Goal: Task Accomplishment & Management: Manage account settings

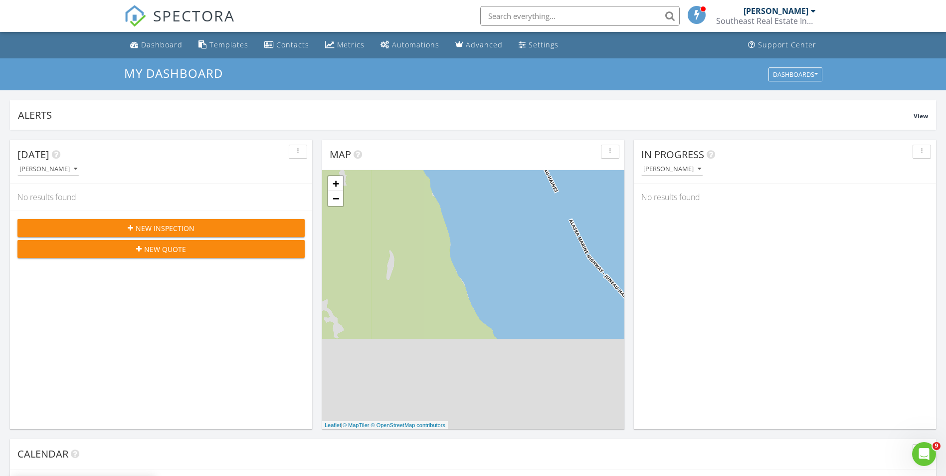
click at [783, 18] on div "Southeast Real Estate Inspection" at bounding box center [766, 21] width 100 height 10
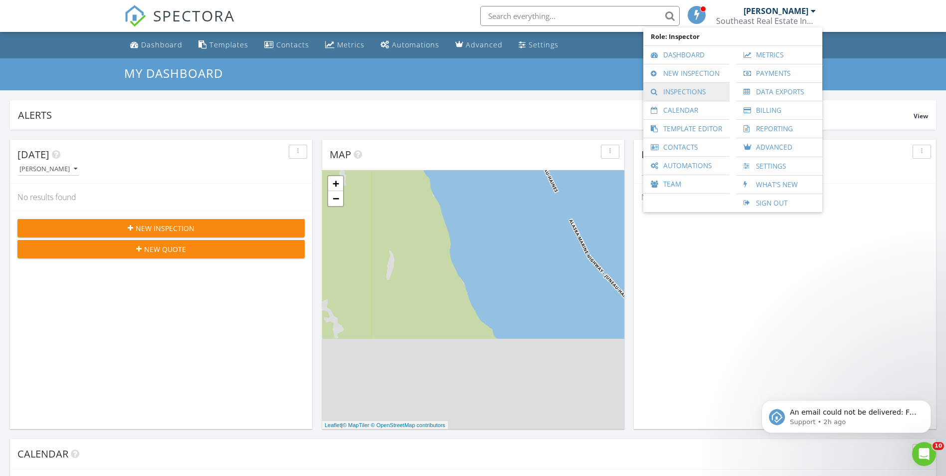
click at [689, 89] on link "Inspections" at bounding box center [687, 92] width 76 height 18
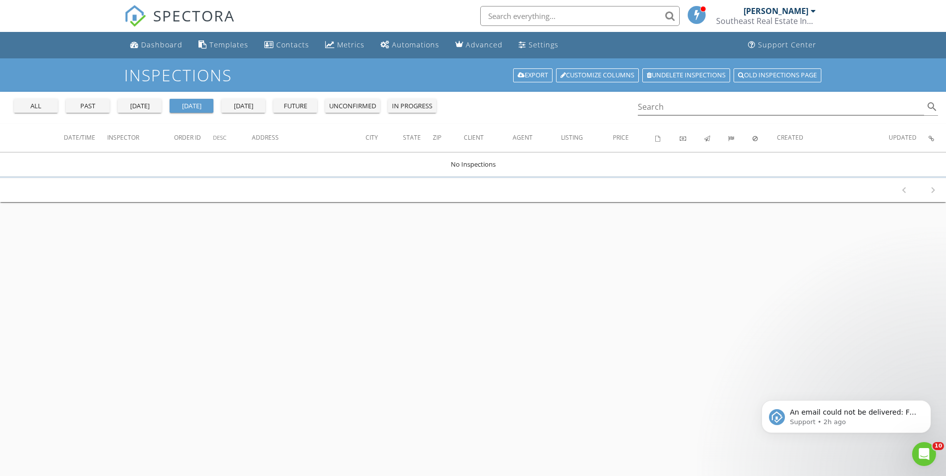
click at [38, 108] on div "all" at bounding box center [36, 106] width 36 height 10
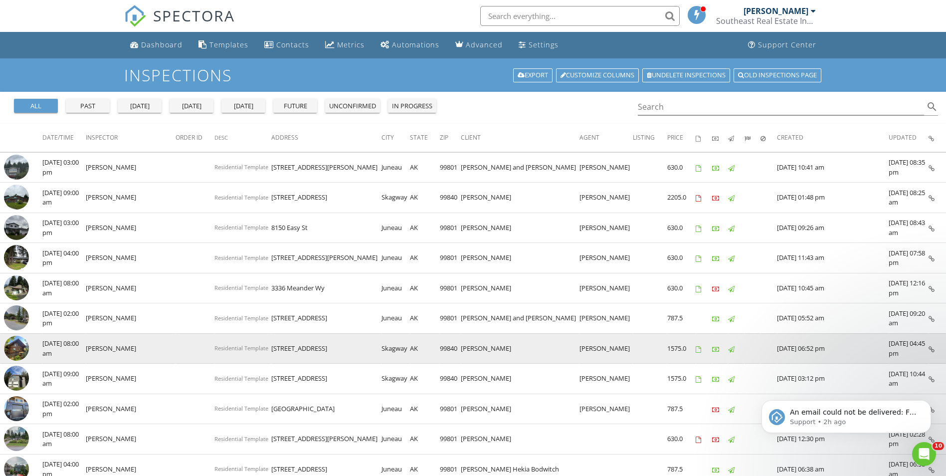
click at [24, 351] on img at bounding box center [16, 348] width 25 height 25
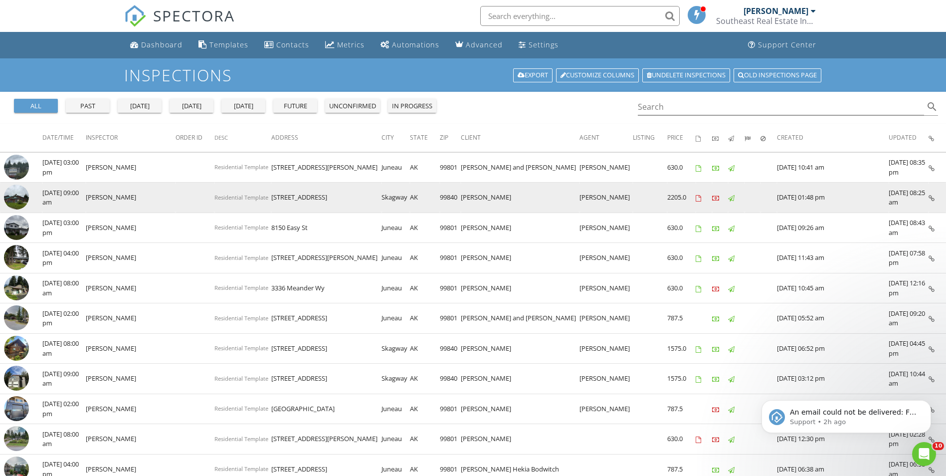
click at [19, 198] on img at bounding box center [16, 197] width 25 height 25
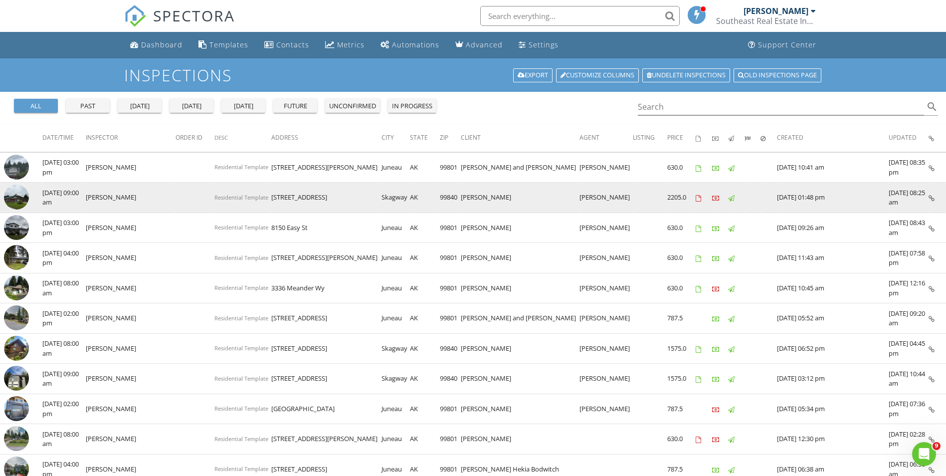
click at [17, 200] on img at bounding box center [16, 197] width 25 height 25
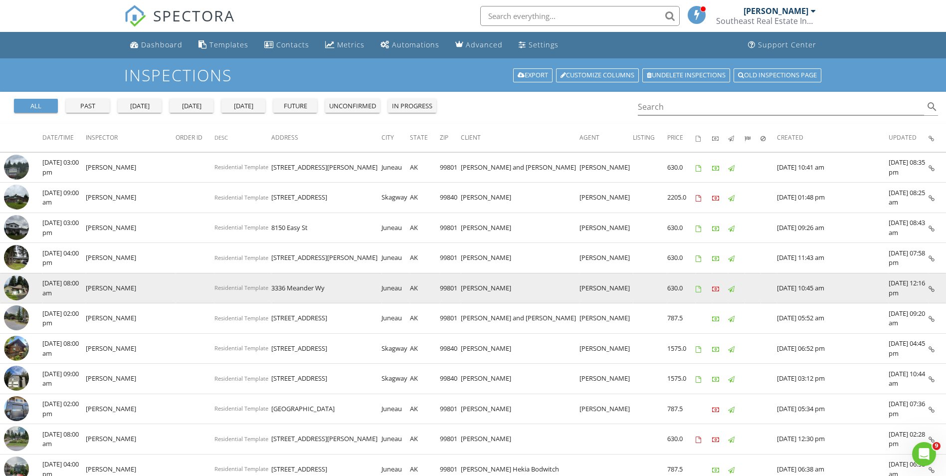
click at [21, 287] on img at bounding box center [16, 287] width 25 height 25
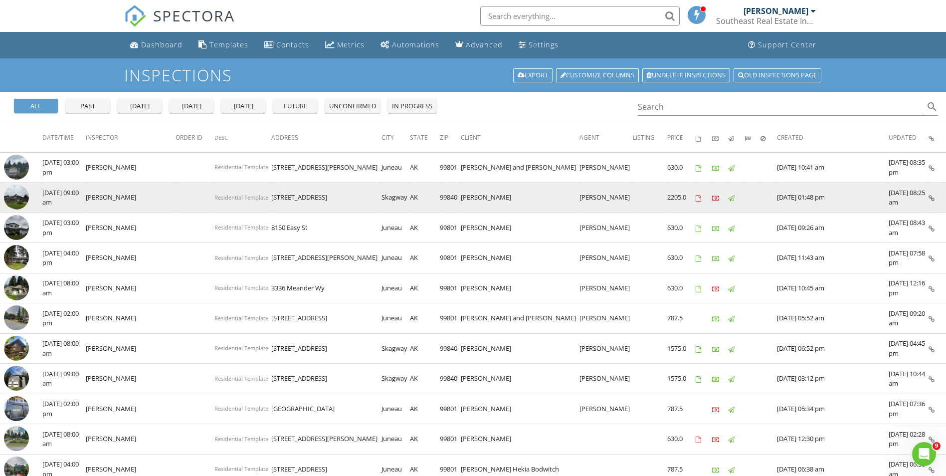
click at [14, 200] on img at bounding box center [16, 197] width 25 height 25
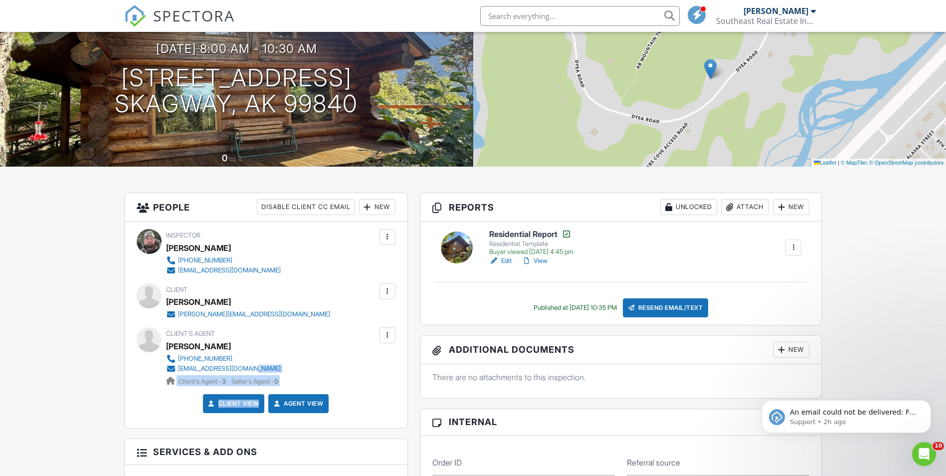
drag, startPoint x: 393, startPoint y: 404, endPoint x: 271, endPoint y: 367, distance: 127.7
click at [271, 367] on div "Inspector Caleb Ziegenfuss +19073214489 inspectsoutheast@gmail.com Make Invisib…" at bounding box center [266, 324] width 283 height 207
click at [375, 370] on div "Client's Agent Mandy Reigle 907-465-7555 mandyreigle1@gmail.com Client's Agent …" at bounding box center [266, 356] width 259 height 59
drag, startPoint x: 344, startPoint y: 366, endPoint x: 253, endPoint y: 368, distance: 91.3
click at [253, 368] on div "Client's Agent Mandy Reigle 907-465-7555 mandyreigle1@gmail.com Client's Agent …" at bounding box center [266, 356] width 259 height 59
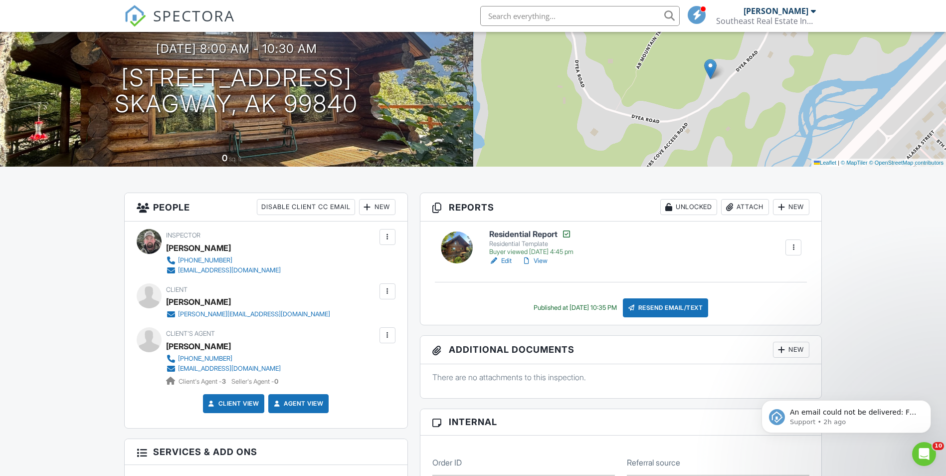
click at [152, 405] on div "Client View Agent View" at bounding box center [266, 407] width 271 height 26
drag, startPoint x: 295, startPoint y: 361, endPoint x: 290, endPoint y: 367, distance: 8.1
click at [290, 367] on div "Client's Agent Mandy Reigle 907-465-7555 mandyreigle1@gmail.com Client's Agent …" at bounding box center [247, 356] width 163 height 59
copy div "mandyreigle1@gmail.com"
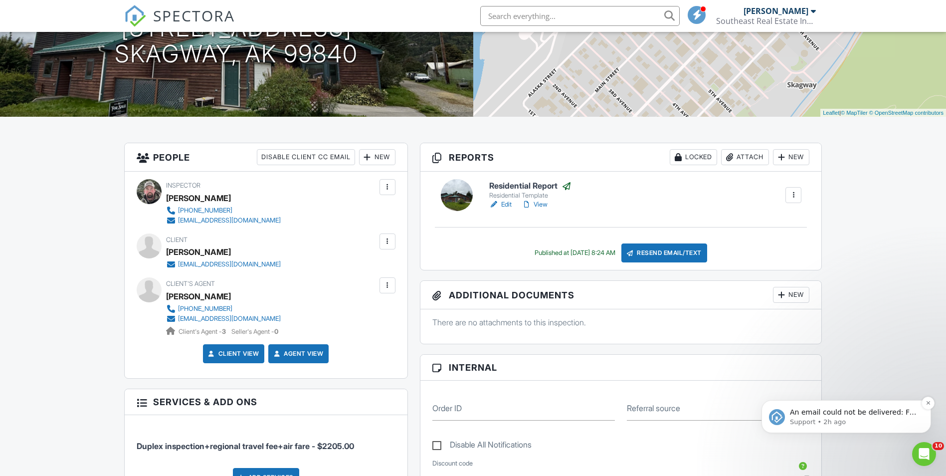
click at [816, 422] on p "Support • 2h ago" at bounding box center [854, 422] width 129 height 9
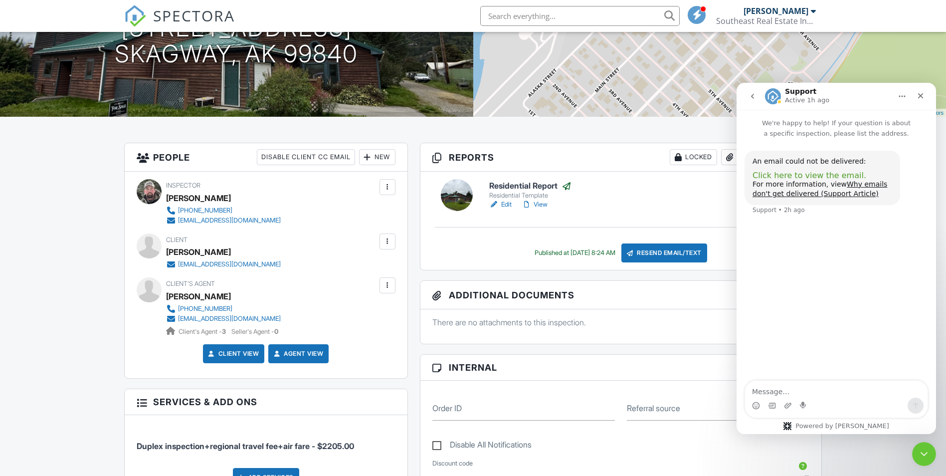
click at [811, 177] on span "Click here to view the email." at bounding box center [810, 175] width 114 height 9
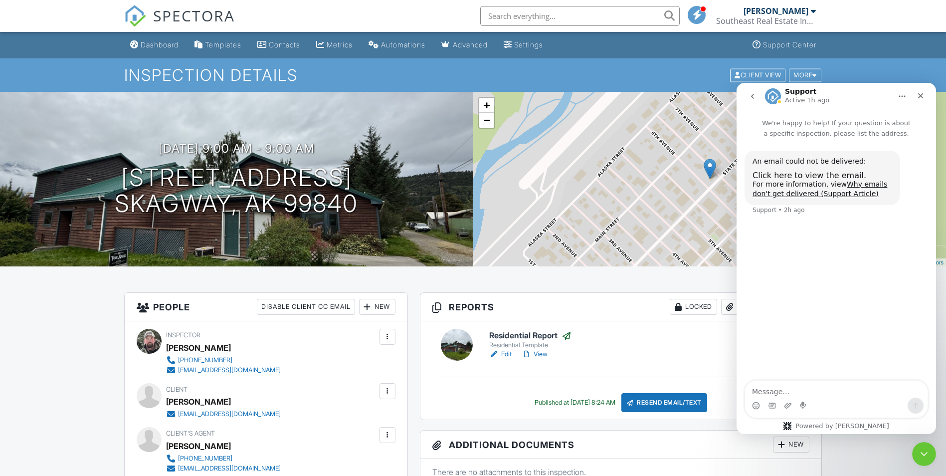
click at [781, 20] on div "Southeast Real Estate Inspection" at bounding box center [766, 21] width 100 height 10
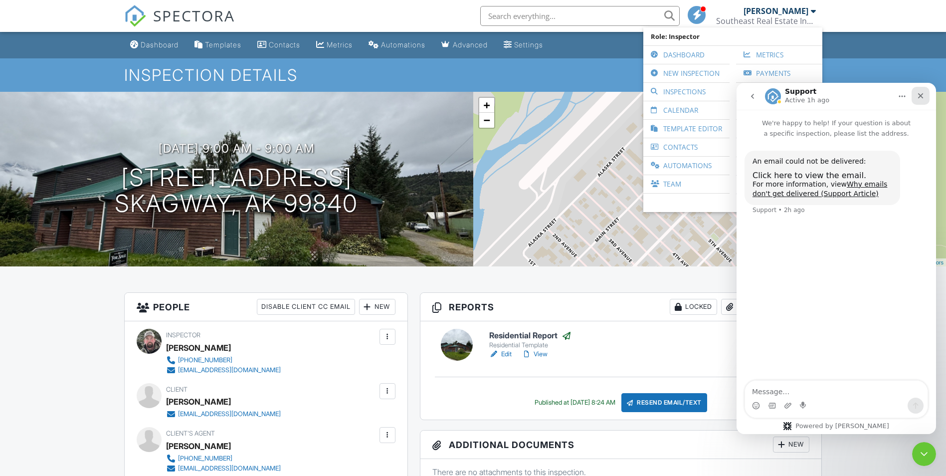
click at [923, 97] on icon "Close" at bounding box center [921, 96] width 8 height 8
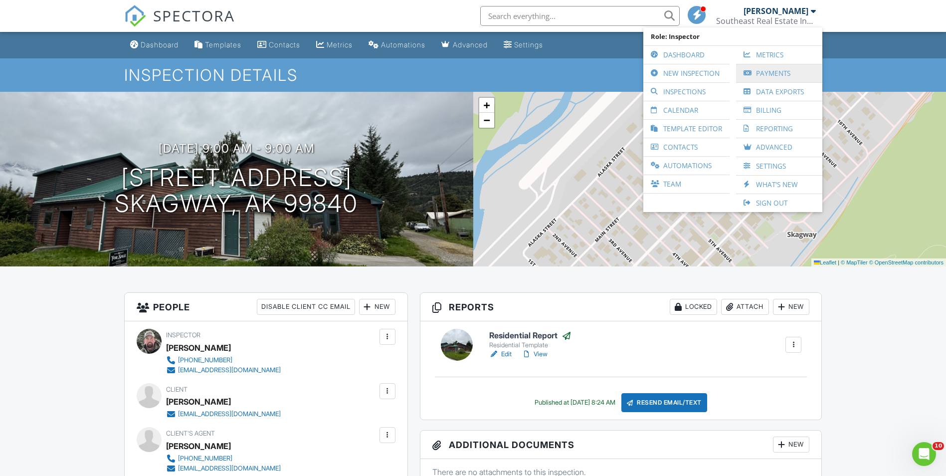
click at [783, 75] on link "Payments" at bounding box center [779, 73] width 76 height 18
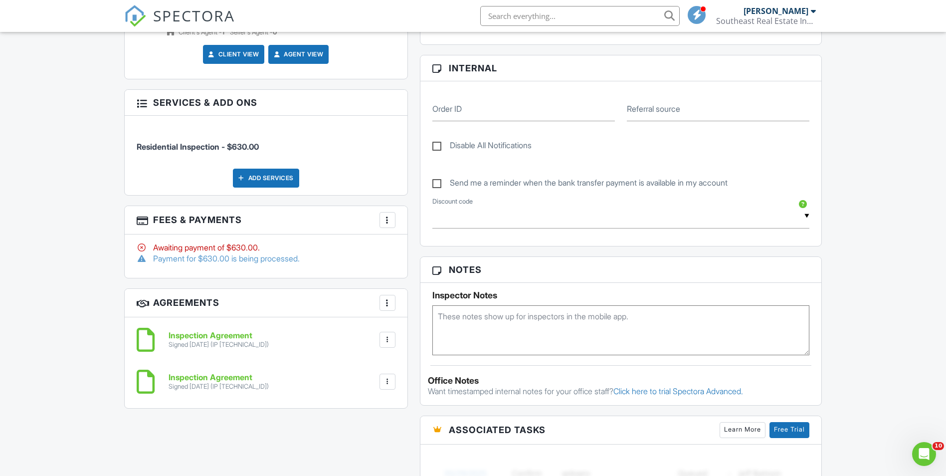
click at [387, 221] on div at bounding box center [388, 220] width 10 height 10
click at [41, 232] on div "Dashboard Templates Contacts Metrics Automations Advanced Settings Support Cent…" at bounding box center [473, 382] width 946 height 1599
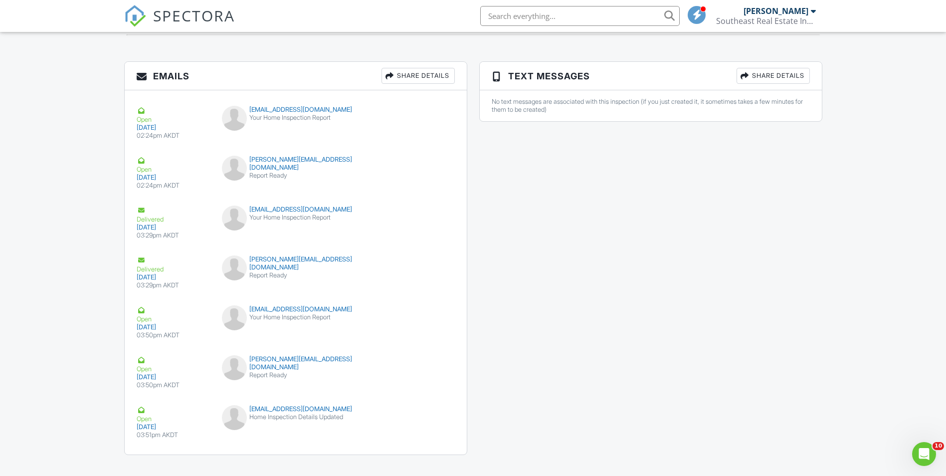
scroll to position [1147, 0]
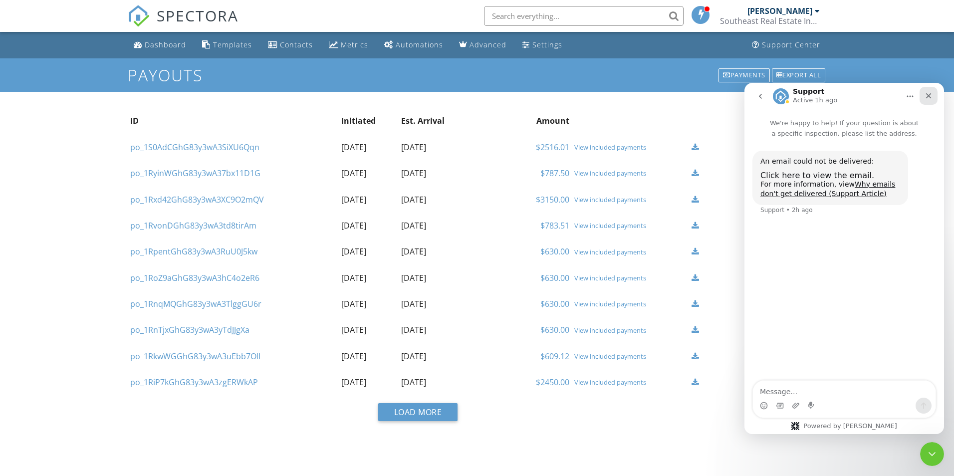
click at [930, 97] on icon "Close" at bounding box center [928, 95] width 5 height 5
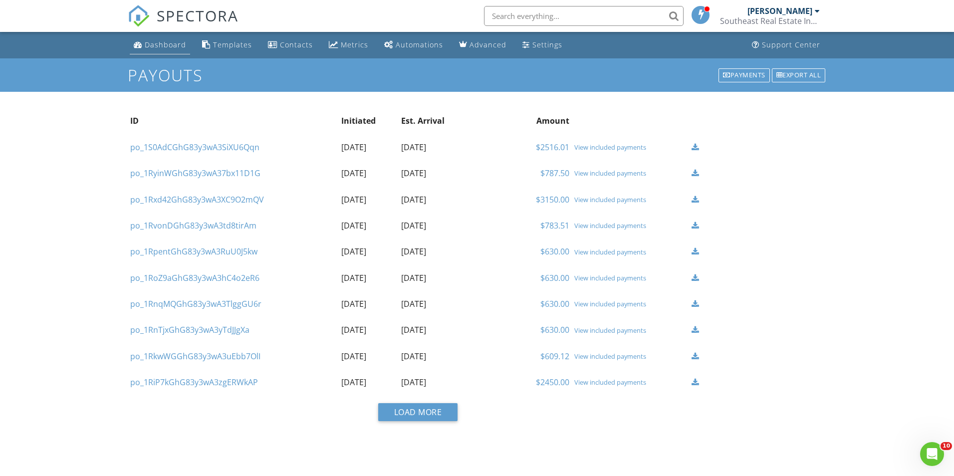
click at [172, 45] on div "Dashboard" at bounding box center [165, 44] width 41 height 9
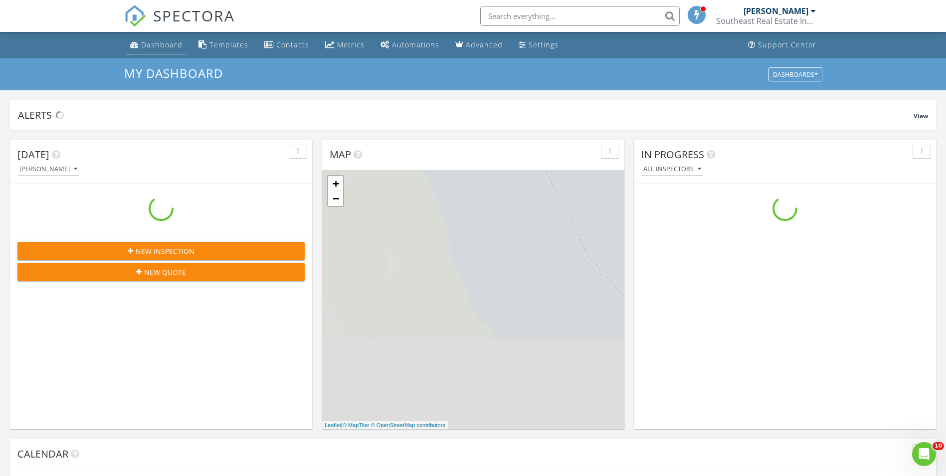
scroll to position [923, 962]
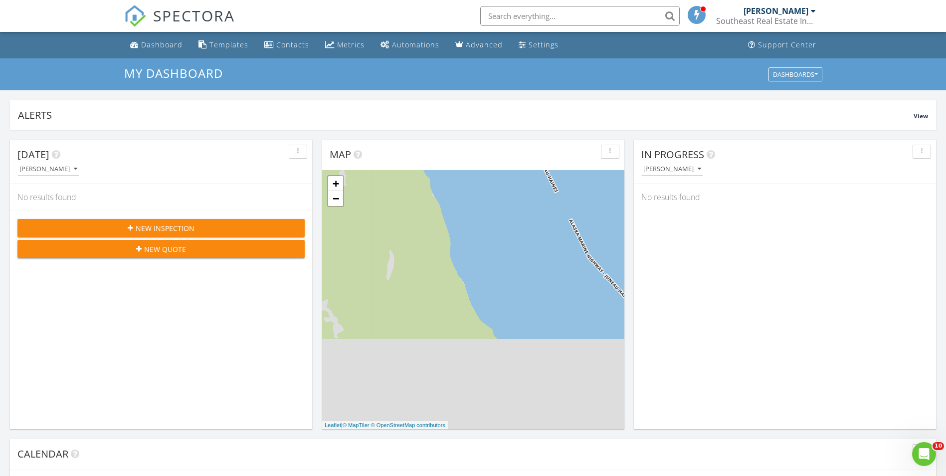
click at [779, 22] on div "Southeast Real Estate Inspection" at bounding box center [766, 21] width 100 height 10
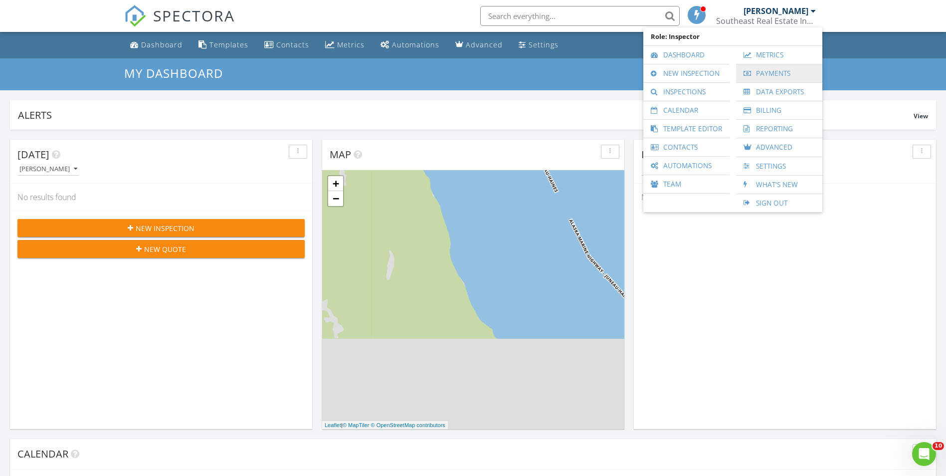
click at [778, 77] on link "Payments" at bounding box center [779, 73] width 76 height 18
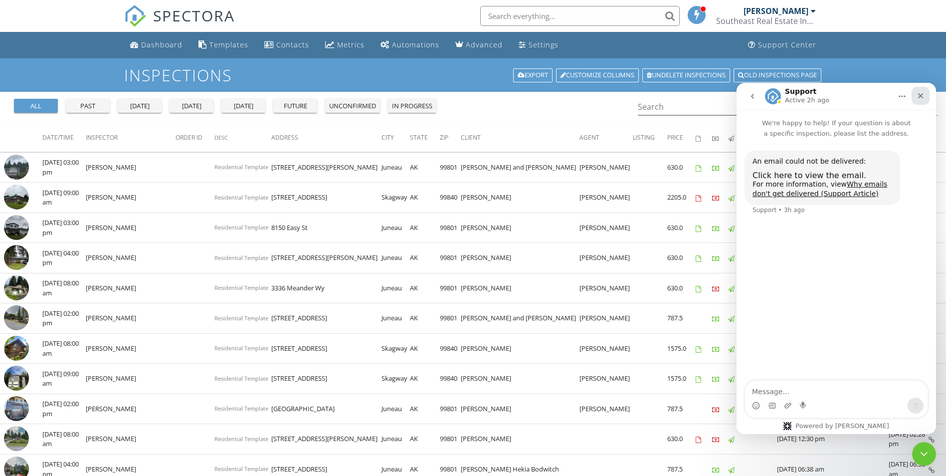
click at [925, 96] on div "Close" at bounding box center [921, 96] width 18 height 18
